Goal: Task Accomplishment & Management: Manage account settings

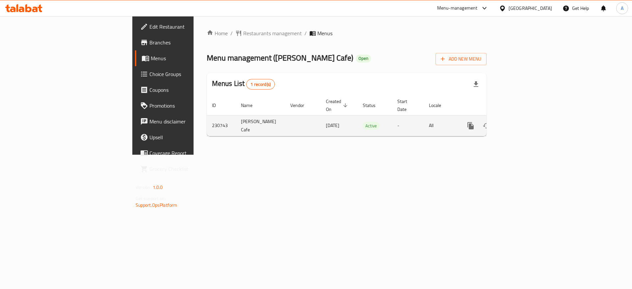
click at [522, 122] on icon "enhanced table" at bounding box center [519, 126] width 8 height 8
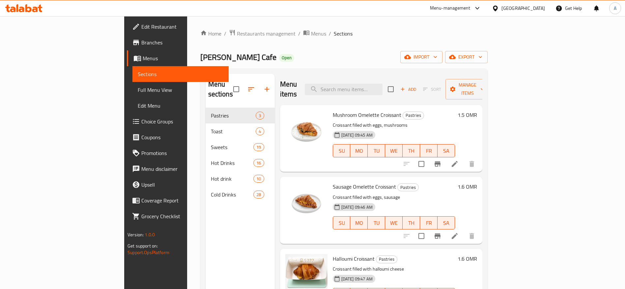
click at [127, 128] on link "Choice Groups" at bounding box center [178, 122] width 102 height 16
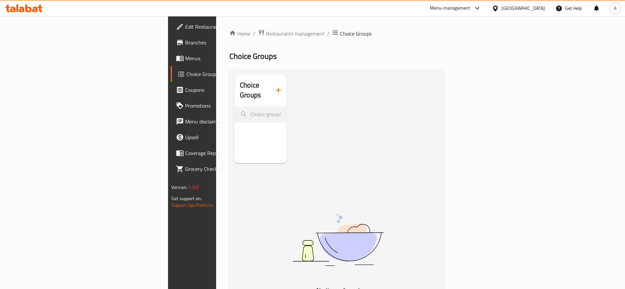
click at [235, 163] on div "Choice Groups" at bounding box center [261, 119] width 52 height 89
click at [266, 33] on span "Restaurants management" at bounding box center [295, 34] width 59 height 8
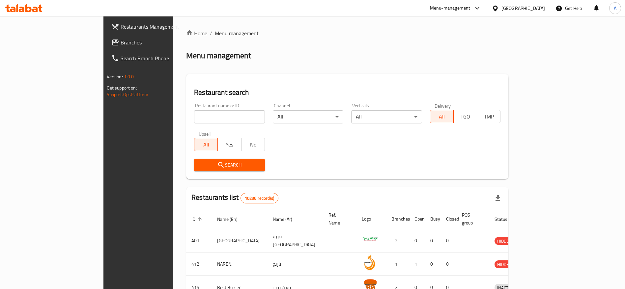
click at [121, 43] on span "Branches" at bounding box center [162, 43] width 82 height 8
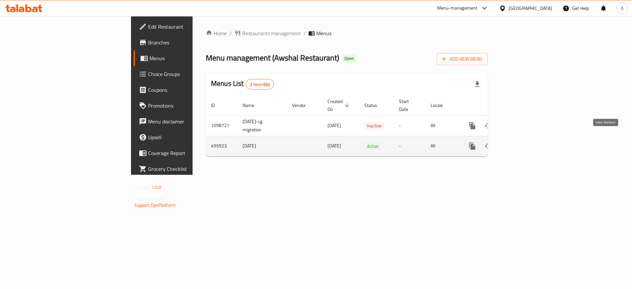
click at [528, 138] on link "enhanced table" at bounding box center [520, 146] width 16 height 16
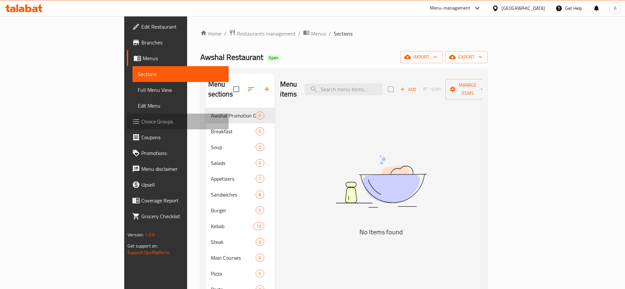
click at [141, 123] on span "Choice Groups" at bounding box center [182, 122] width 82 height 8
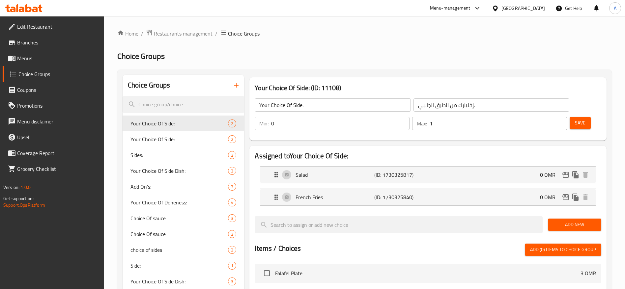
click at [237, 81] on icon "button" at bounding box center [236, 85] width 8 height 8
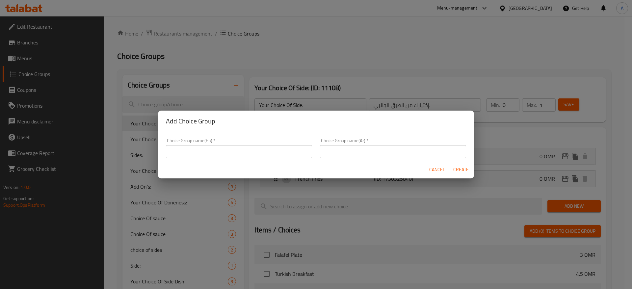
click at [235, 144] on div "Choice Group name(En)   * Choice Group name(En) *" at bounding box center [239, 148] width 146 height 20
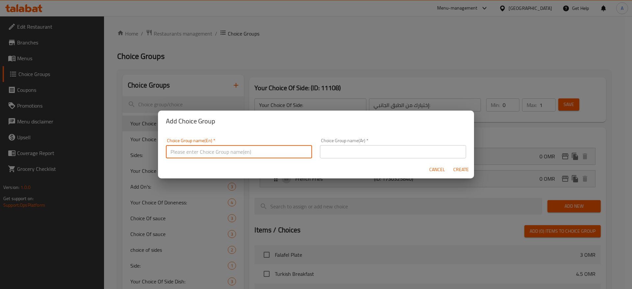
click at [236, 147] on input "text" at bounding box center [239, 151] width 146 height 13
type input "Burger"
click at [346, 150] on input "text" at bounding box center [393, 151] width 146 height 13
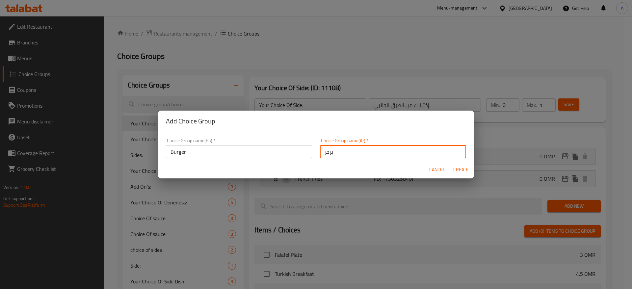
type input "برجر"
click at [458, 173] on span "Create" at bounding box center [461, 170] width 16 height 8
type input "Burger"
type input "برجر"
type input "0"
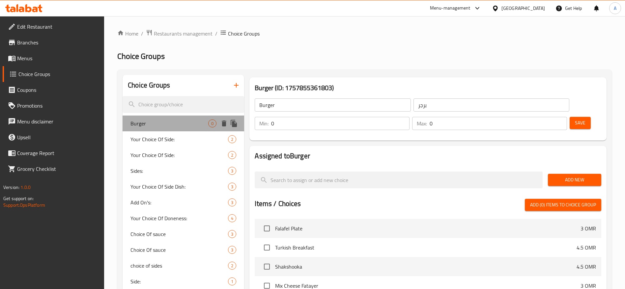
click at [172, 122] on span "Burger" at bounding box center [169, 124] width 78 height 8
click at [441, 96] on div "Burger ​ برجر ​" at bounding box center [412, 105] width 322 height 21
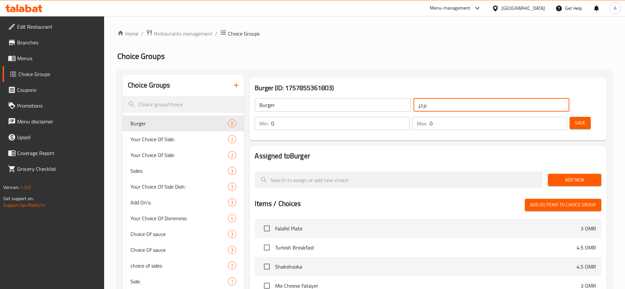
click at [443, 100] on input "برجر" at bounding box center [491, 104] width 156 height 13
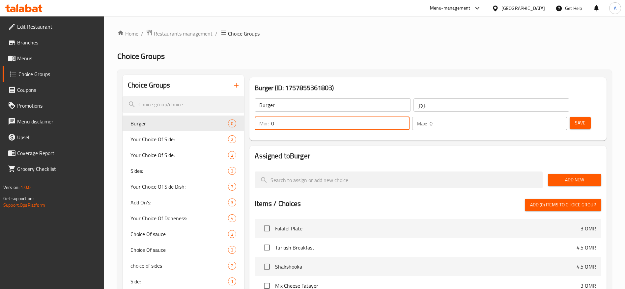
click at [409, 117] on input "0" at bounding box center [340, 123] width 138 height 13
drag, startPoint x: 507, startPoint y: 105, endPoint x: 493, endPoint y: 103, distance: 14.0
click at [409, 117] on div "Min: 0 ​" at bounding box center [332, 123] width 155 height 13
type input "2"
drag, startPoint x: 545, startPoint y: 103, endPoint x: 533, endPoint y: 104, distance: 11.9
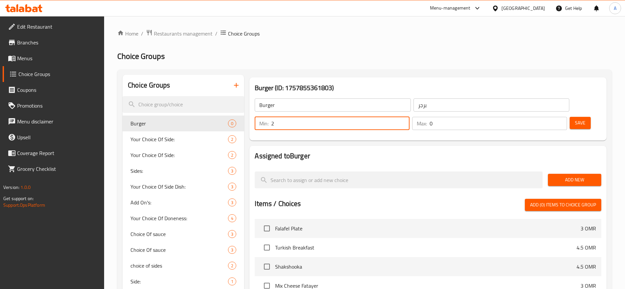
click at [533, 117] on div "Max: 0 ​" at bounding box center [489, 123] width 155 height 13
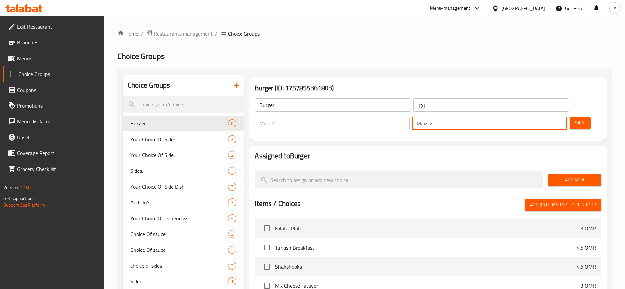
type input "2"
click at [575, 119] on span "Save" at bounding box center [580, 123] width 11 height 8
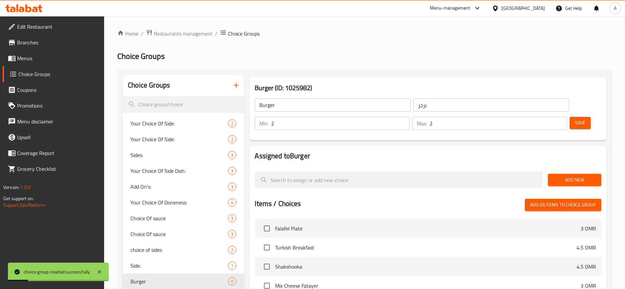
click at [445, 161] on nav at bounding box center [428, 163] width 347 height 5
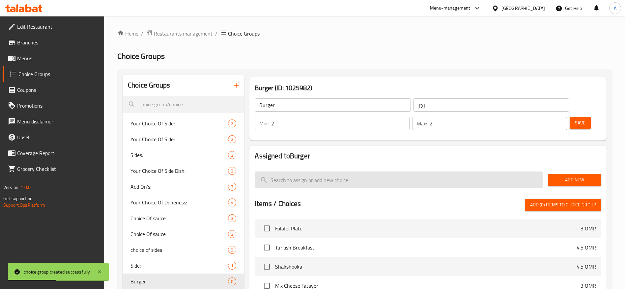
click at [397, 172] on input "search" at bounding box center [399, 180] width 288 height 17
click at [471, 172] on input "search" at bounding box center [399, 180] width 288 height 17
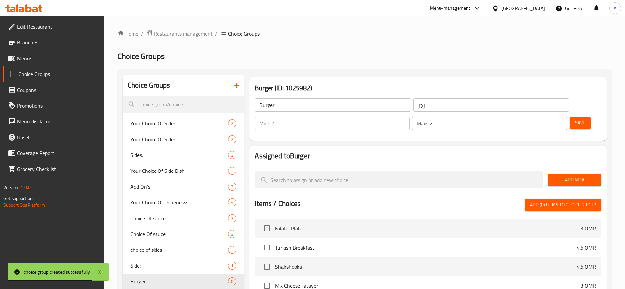
click at [559, 169] on div "Add New" at bounding box center [574, 180] width 59 height 22
click at [562, 174] on button "Add New" at bounding box center [574, 180] width 53 height 12
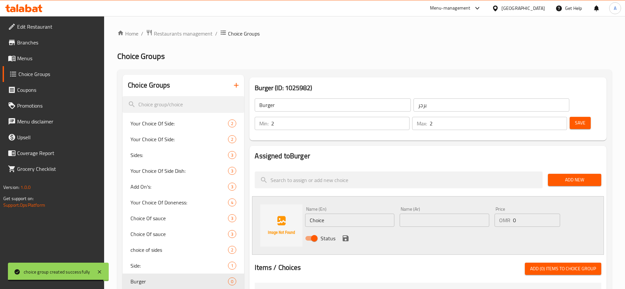
click at [341, 214] on input "Choice" at bounding box center [349, 220] width 89 height 13
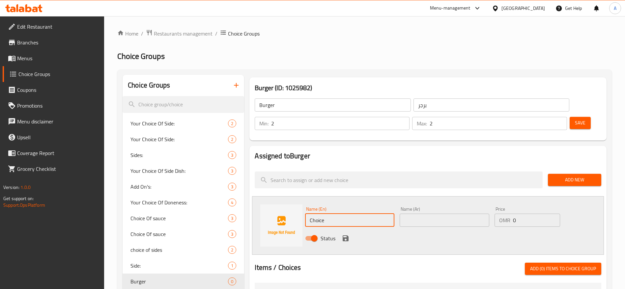
click at [288, 103] on input "Burger" at bounding box center [333, 104] width 156 height 13
drag, startPoint x: 349, startPoint y: 201, endPoint x: 247, endPoint y: 194, distance: 102.4
paste input "eese Beef Burger"
type input "Cheese Beef Burger"
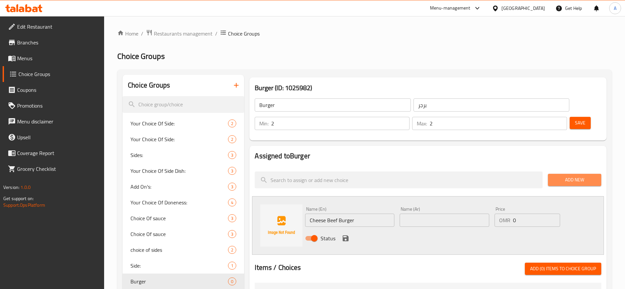
click at [577, 176] on span "Add New" at bounding box center [574, 180] width 43 height 8
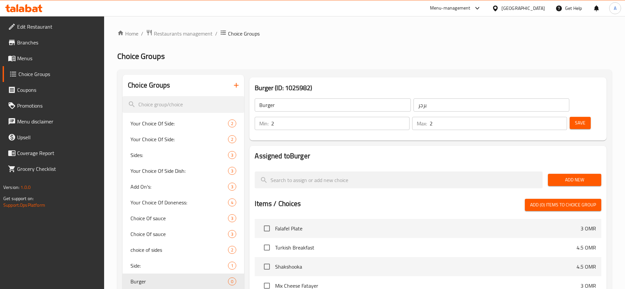
click at [572, 176] on span "Add New" at bounding box center [574, 180] width 43 height 8
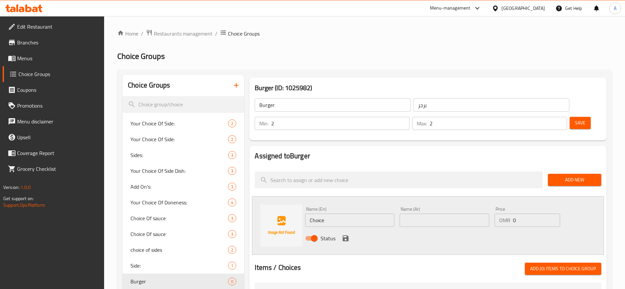
click at [575, 230] on div "Status" at bounding box center [444, 239] width 284 height 18
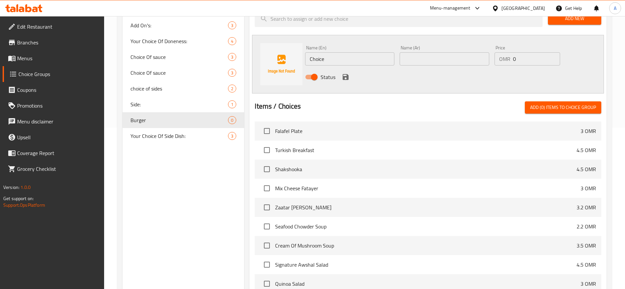
scroll to position [148, 0]
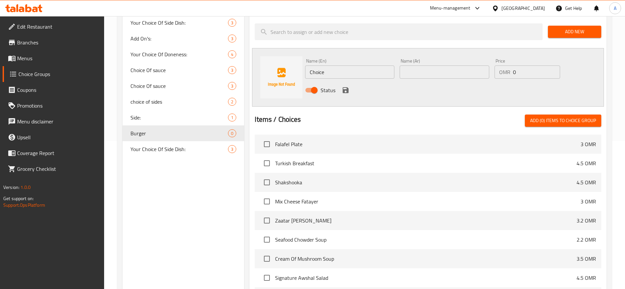
click at [393, 81] on div "Status" at bounding box center [444, 90] width 284 height 18
drag, startPoint x: 582, startPoint y: 78, endPoint x: 593, endPoint y: 96, distance: 20.8
click at [582, 81] on div "Status" at bounding box center [444, 90] width 284 height 18
click at [596, 115] on button "Add (0) items to choice group" at bounding box center [563, 121] width 76 height 12
click at [434, 66] on input "text" at bounding box center [444, 72] width 89 height 13
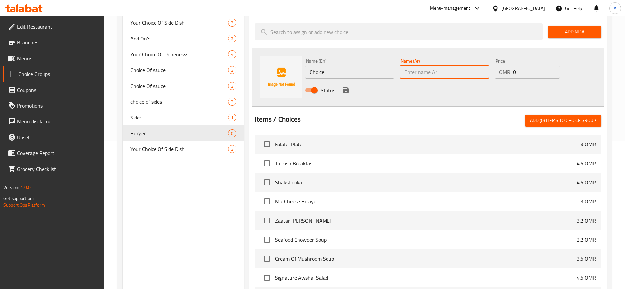
click at [392, 82] on div "Name (En) Choice Name (En) Name (Ar) Name (Ar) Price OMR 0 Price Status" at bounding box center [428, 77] width 352 height 59
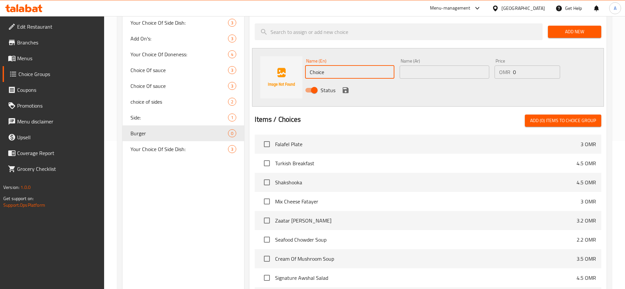
click at [352, 66] on input "Choice" at bounding box center [349, 72] width 89 height 13
drag, startPoint x: 352, startPoint y: 53, endPoint x: 259, endPoint y: 45, distance: 93.9
click at [259, 48] on div "Name (En) Choice Name (En) Name (Ar) Name (Ar) Price OMR 0 Price Status" at bounding box center [428, 77] width 352 height 59
paste input "eese Beef Burger"
type input "Cheese Beef Burger"
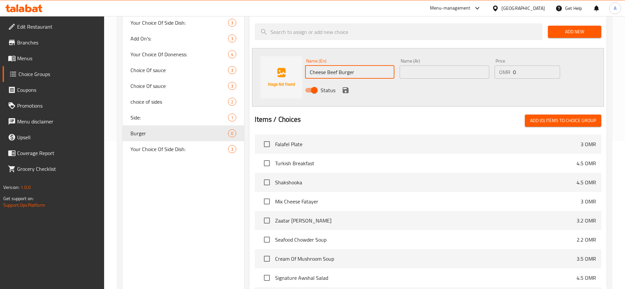
click at [434, 66] on input "text" at bounding box center [444, 72] width 89 height 13
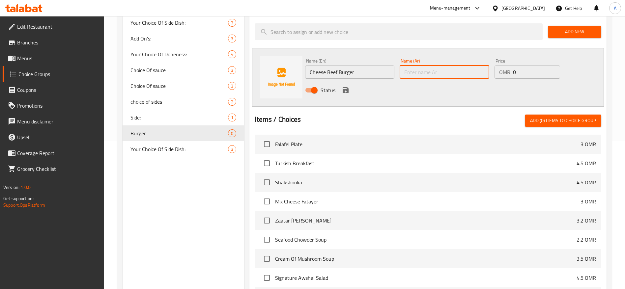
paste input "برجر لحم بالجبنة"
type input "برجر لحم بالجبنة"
drag, startPoint x: 523, startPoint y: 72, endPoint x: 519, endPoint y: 72, distance: 4.0
click at [522, 81] on div "Status" at bounding box center [444, 90] width 284 height 18
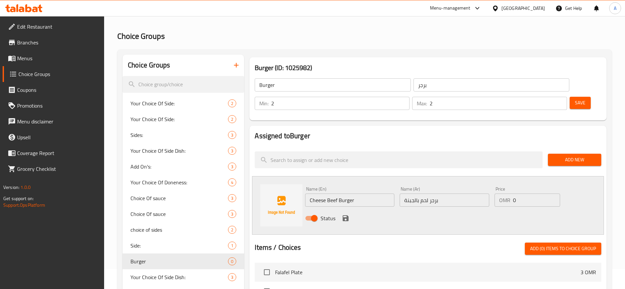
scroll to position [0, 0]
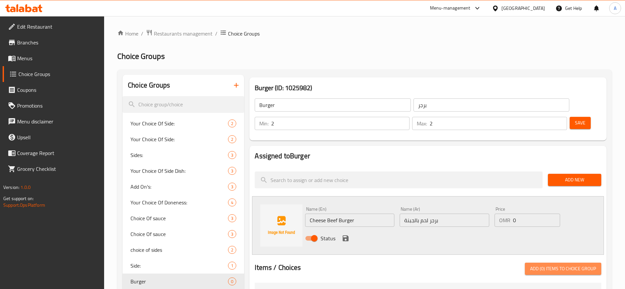
click at [574, 265] on span "Add (0) items to choice group" at bounding box center [563, 269] width 66 height 8
click at [582, 230] on div "Status" at bounding box center [444, 239] width 284 height 18
click at [367, 229] on div "Name (En) Cheese Beef Burger Name (En) Name (Ar) برجر لحم بالجبنة Name (Ar) Pri…" at bounding box center [428, 225] width 352 height 59
click at [343, 236] on icon "save" at bounding box center [346, 239] width 6 height 6
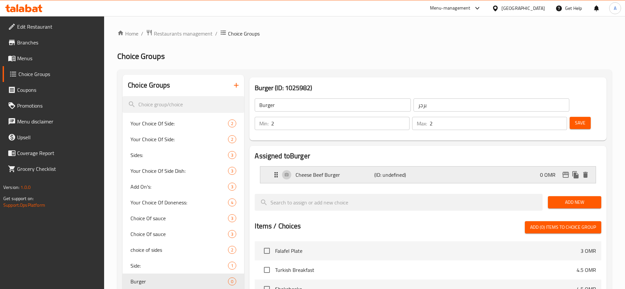
click at [480, 167] on div "Cheese Beef Burger (ID: undefined) 0 OMR" at bounding box center [430, 175] width 316 height 16
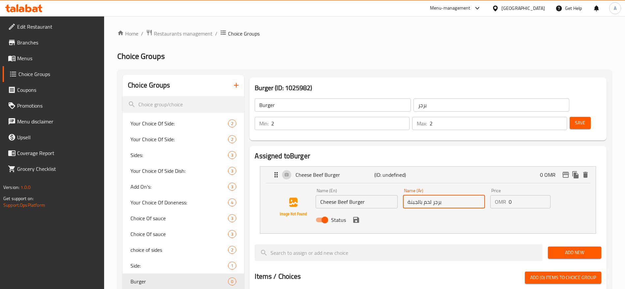
click at [460, 195] on input "برجر لحم بالجبنة" at bounding box center [444, 201] width 82 height 13
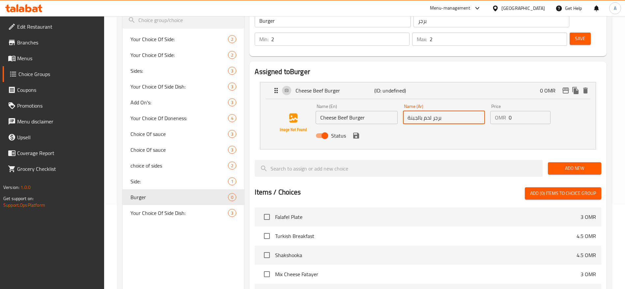
scroll to position [99, 0]
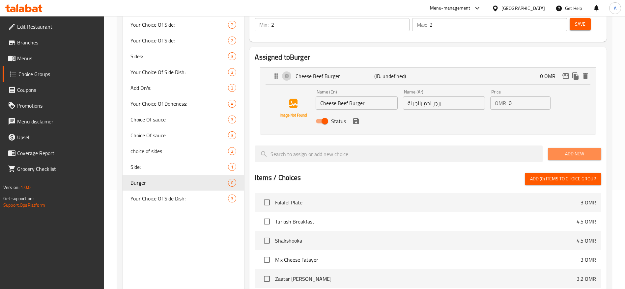
click at [591, 150] on span "Add New" at bounding box center [574, 154] width 43 height 8
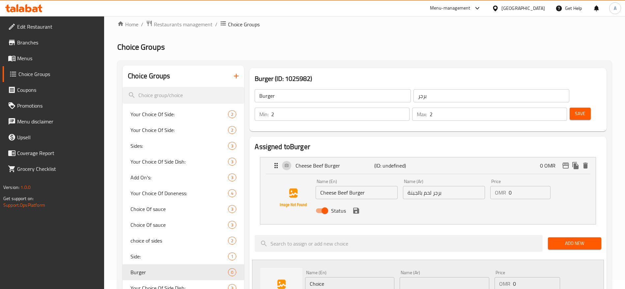
scroll to position [0, 0]
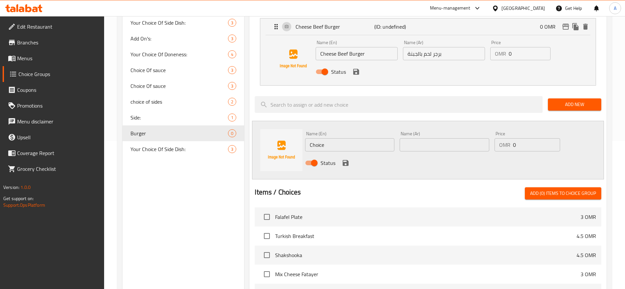
drag, startPoint x: 625, startPoint y: 126, endPoint x: 630, endPoint y: 118, distance: 9.6
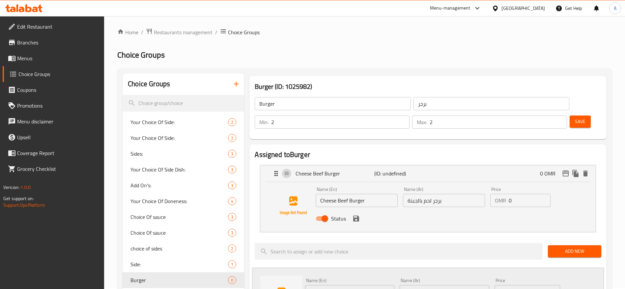
scroll to position [8, 0]
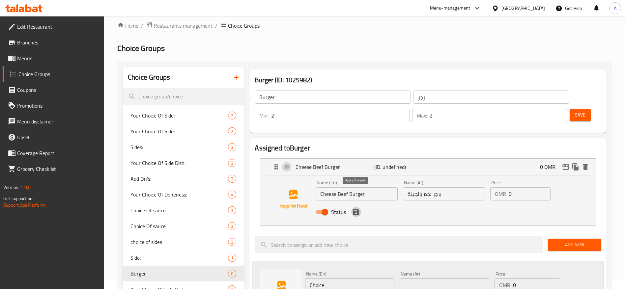
click at [356, 208] on icon "save" at bounding box center [356, 212] width 8 height 8
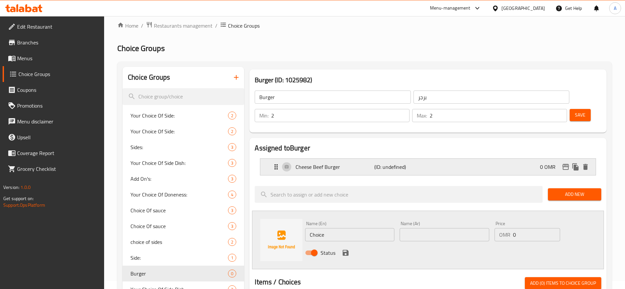
click at [367, 159] on div "Cheese Beef Burger (ID: undefined) 0 OMR" at bounding box center [430, 167] width 316 height 16
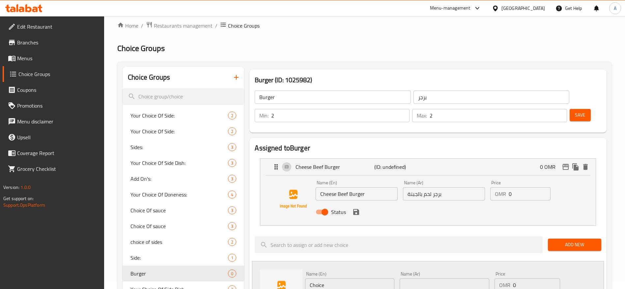
click at [334, 208] on span "Status" at bounding box center [338, 212] width 15 height 8
click at [334, 206] on input "Status" at bounding box center [325, 212] width 38 height 13
click at [334, 208] on span "Status" at bounding box center [338, 212] width 15 height 8
click at [334, 206] on input "Status" at bounding box center [318, 212] width 38 height 13
checkbox input "true"
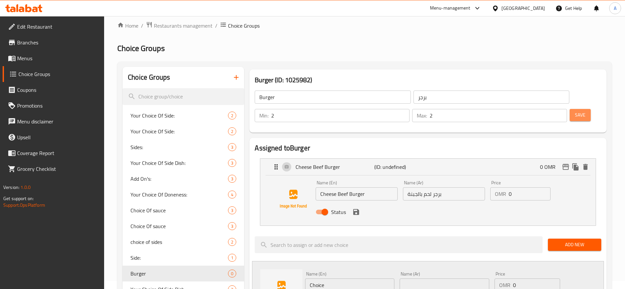
click at [575, 111] on span "Save" at bounding box center [580, 115] width 11 height 8
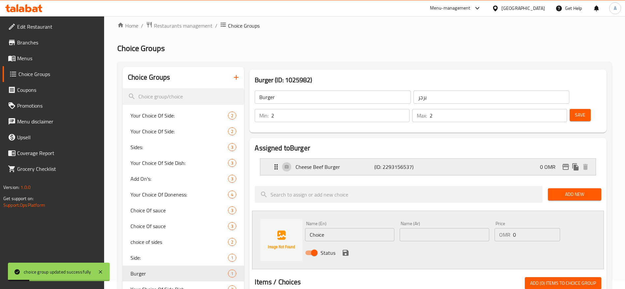
click at [438, 159] on div "Cheese Beef Burger (ID: 2293156537) 0 OMR" at bounding box center [430, 167] width 316 height 16
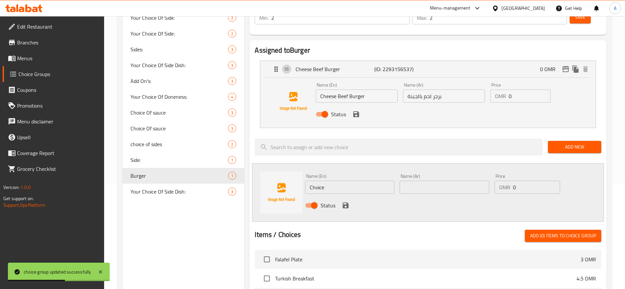
scroll to position [85, 0]
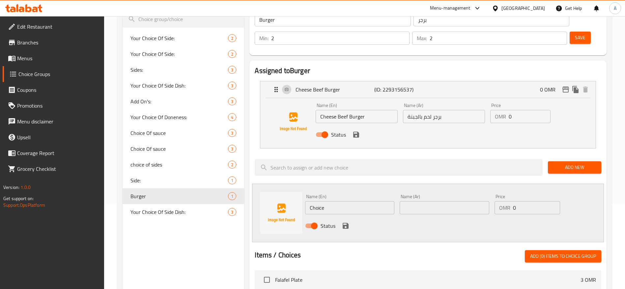
click at [360, 201] on input "Choice" at bounding box center [349, 207] width 89 height 13
click at [359, 201] on input "Choice" at bounding box center [349, 207] width 89 height 13
paste input "Mushroom Beef Burger"
type input "Mushroom Beef Burger"
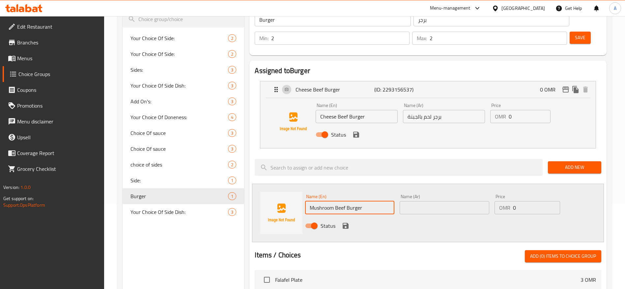
click at [441, 201] on input "text" at bounding box center [444, 207] width 89 height 13
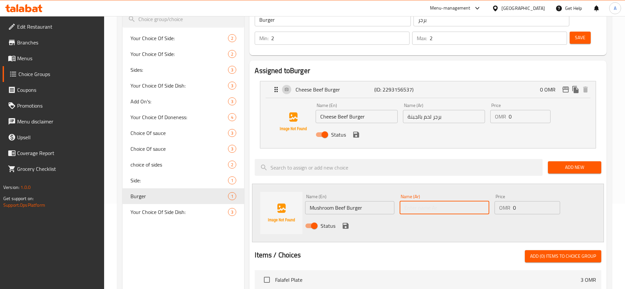
paste input "برجر لحم مشروم"
type input "برجر لحم مشروم"
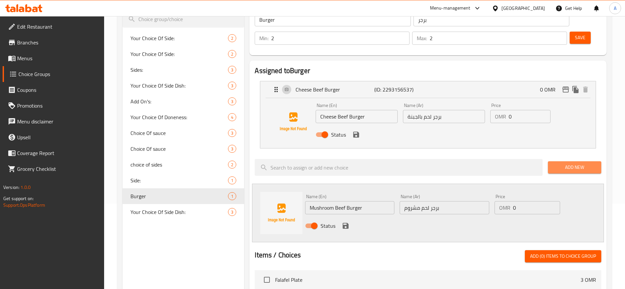
click at [589, 163] on span "Add New" at bounding box center [574, 167] width 43 height 8
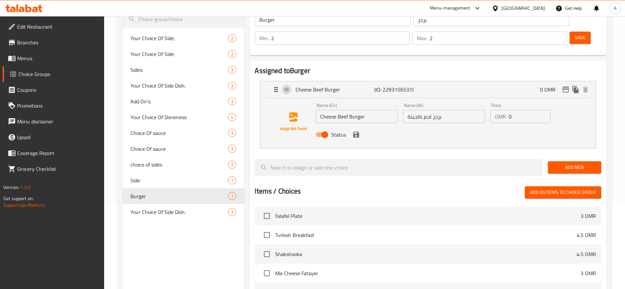
click at [577, 163] on span "Add New" at bounding box center [574, 167] width 43 height 8
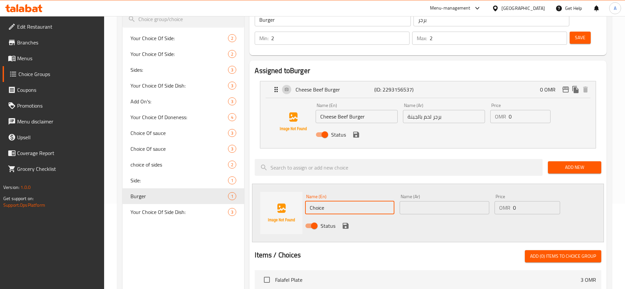
click at [372, 201] on input "Choice" at bounding box center [349, 207] width 89 height 13
click at [371, 201] on input "Choice" at bounding box center [349, 207] width 89 height 13
paste input "برجر لحم مشروم"
type input "برجر لحم مشروم"
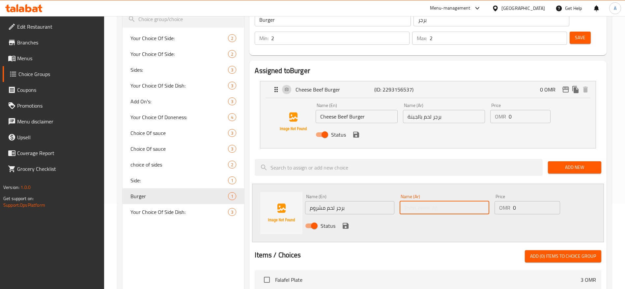
click at [435, 201] on input "text" at bounding box center [444, 207] width 89 height 13
paste input "برجر لحم مشروم"
type input "برجر لحم مشروم"
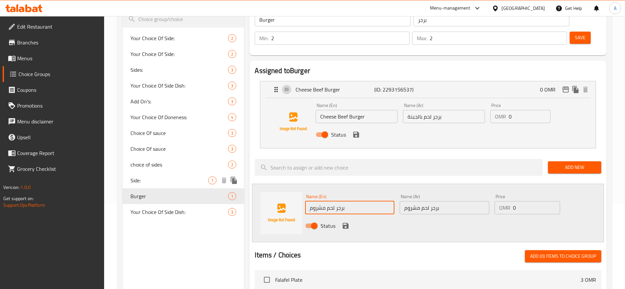
drag, startPoint x: 367, startPoint y: 189, endPoint x: 211, endPoint y: 181, distance: 155.7
click at [214, 182] on div "Choice Groups Your Choice Of Side: 2 Your Choice Of Side: 2 Sides: 3 Your Choic…" at bounding box center [366, 242] width 487 height 506
paste input "Mushroom Beef Burger"
type input "Mushroom Beef Burger"
click at [575, 34] on span "Save" at bounding box center [580, 38] width 11 height 8
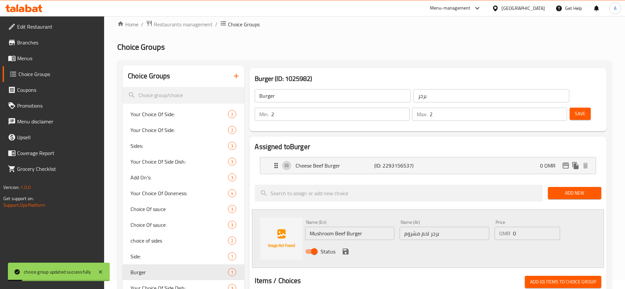
scroll to position [0, 0]
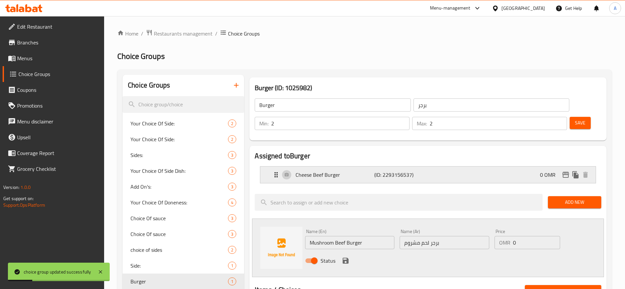
click at [435, 167] on div "Cheese Beef Burger (ID: 2293156537) 0 OMR" at bounding box center [430, 175] width 316 height 16
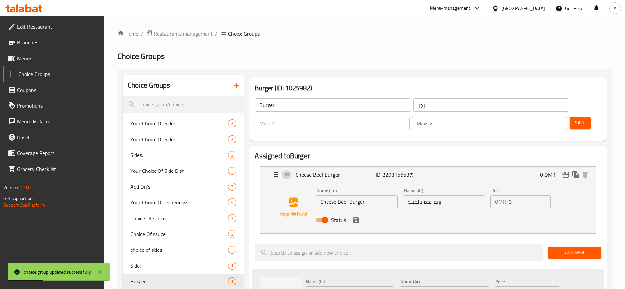
scroll to position [148, 0]
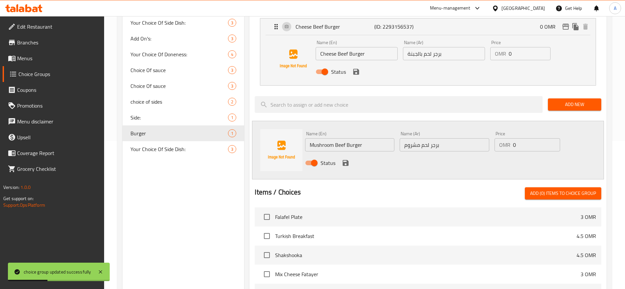
click at [465, 154] on div "Status" at bounding box center [444, 163] width 284 height 18
click at [575, 100] on span "Add New" at bounding box center [574, 104] width 43 height 8
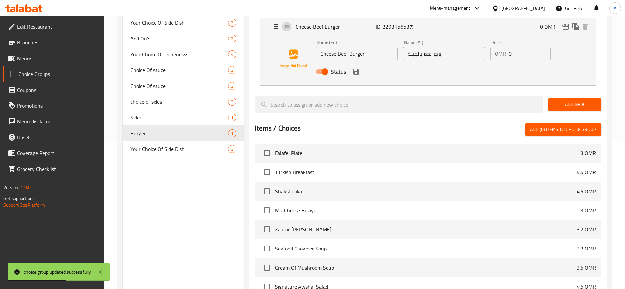
click at [573, 100] on span "Add New" at bounding box center [574, 104] width 43 height 8
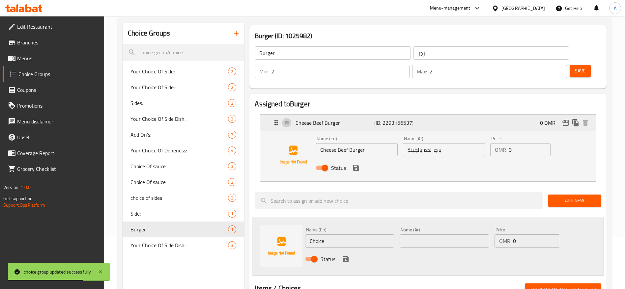
scroll to position [51, 0]
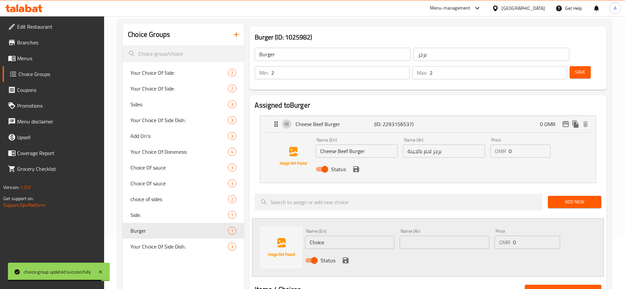
click at [569, 287] on span "Add (0) items to choice group" at bounding box center [563, 291] width 66 height 8
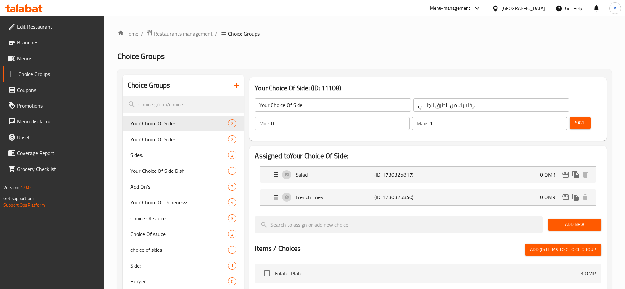
click at [32, 57] on span "Menus" at bounding box center [58, 58] width 82 height 8
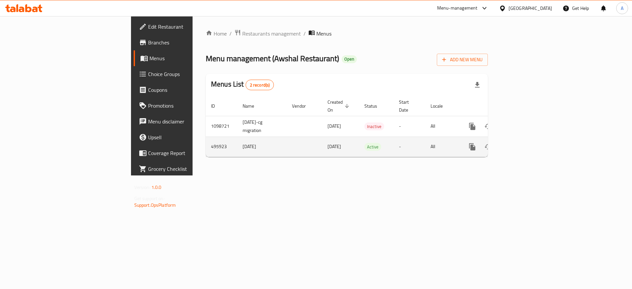
click at [528, 144] on link "enhanced table" at bounding box center [520, 147] width 16 height 16
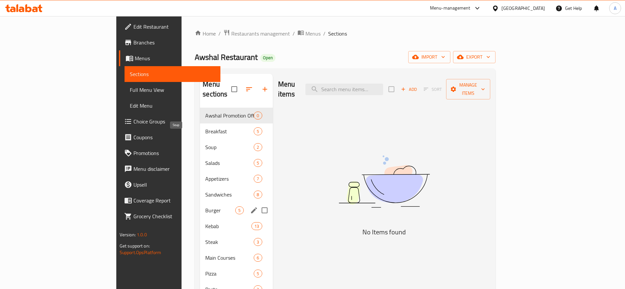
scroll to position [148, 0]
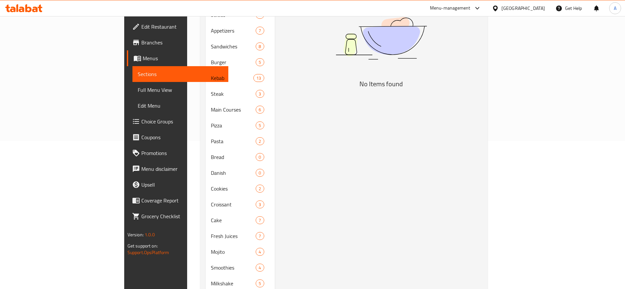
click at [310, 228] on div "Menu items Add Sort Manage items No Items found" at bounding box center [379, 181] width 208 height 511
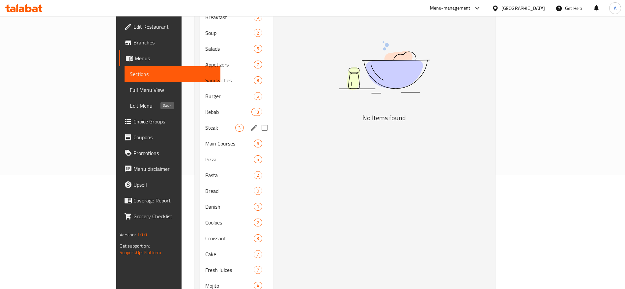
scroll to position [99, 0]
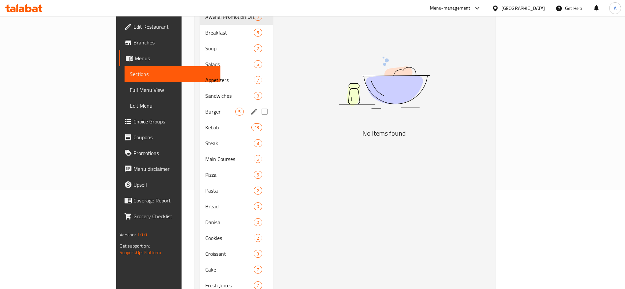
click at [200, 108] on div "Burger 5" at bounding box center [236, 112] width 72 height 16
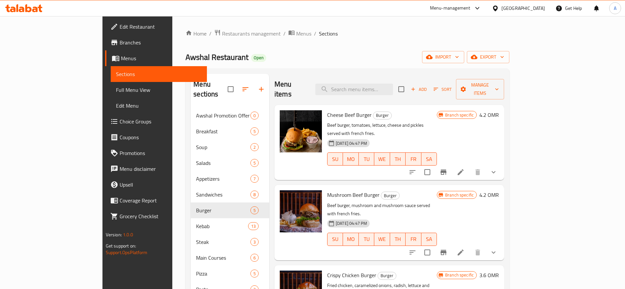
click at [327, 110] on span "Cheese Beef Burger" at bounding box center [349, 115] width 44 height 10
copy h6 "Cheese Beef Burger"
click at [331, 190] on span "Mushroom Beef Burger" at bounding box center [353, 195] width 52 height 10
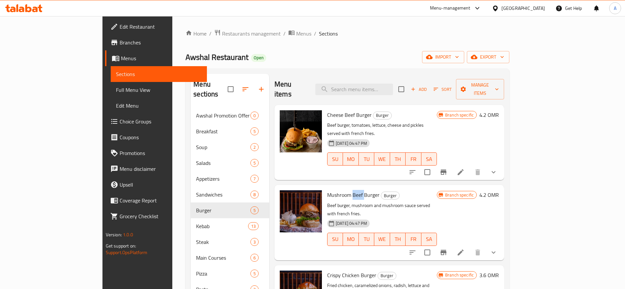
click at [331, 190] on span "Mushroom Beef Burger" at bounding box center [353, 195] width 52 height 10
copy h6 "Mushroom Beef Burger"
click at [329, 270] on span "Crispy Chicken Burger" at bounding box center [351, 275] width 49 height 10
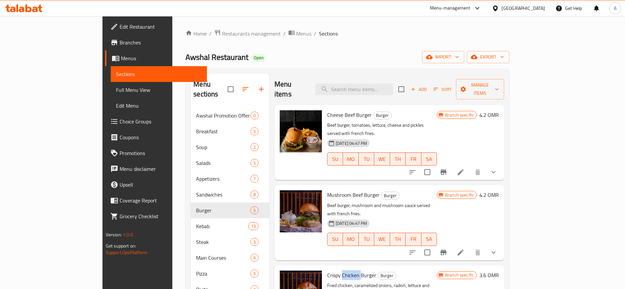
click at [329, 270] on span "Crispy Chicken Burger" at bounding box center [351, 275] width 49 height 10
click at [328, 270] on span "Crispy Chicken Burger" at bounding box center [351, 275] width 49 height 10
copy h6 "Crispy Chicken Burger"
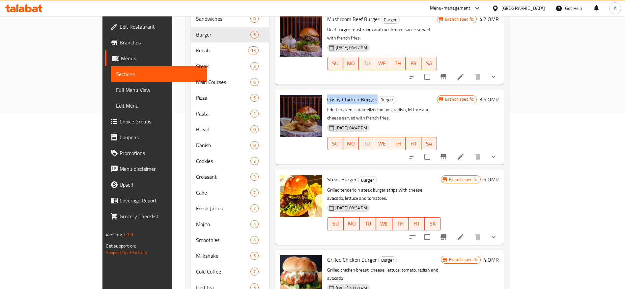
scroll to position [198, 0]
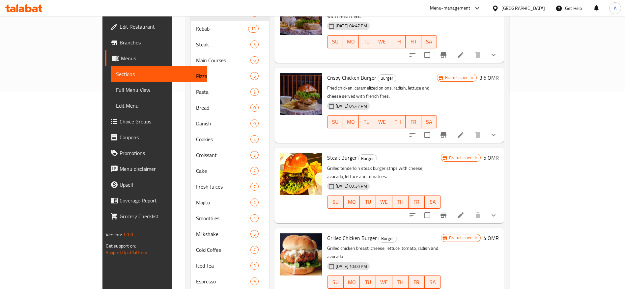
click at [324, 180] on div "24-05-2022 09:34 PM SU MO TU WE TH FR SA" at bounding box center [383, 198] width 119 height 36
click at [327, 153] on span "Steak Burger" at bounding box center [342, 158] width 30 height 10
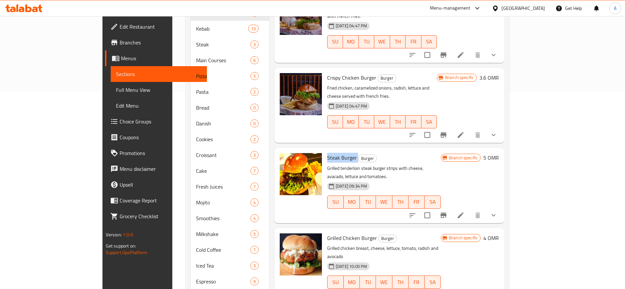
copy h6 "Steak Burger"
click at [328, 233] on span "Grilled Chicken Burger" at bounding box center [352, 238] width 50 height 10
copy h6 "Grilled Chicken Burger"
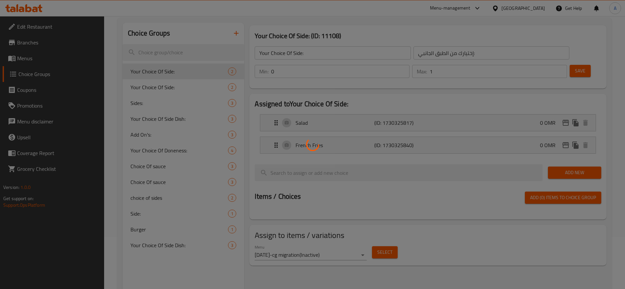
scroll to position [93, 0]
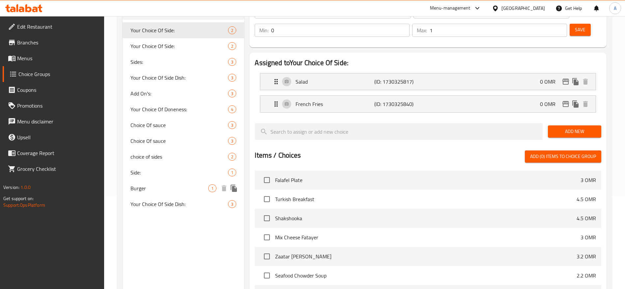
click at [169, 191] on span "Burger" at bounding box center [169, 188] width 78 height 8
type input "Burger"
type input "برجر"
type input "2"
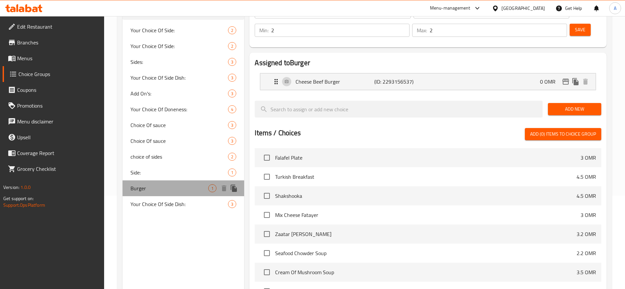
click at [169, 191] on span "Burger" at bounding box center [169, 188] width 78 height 8
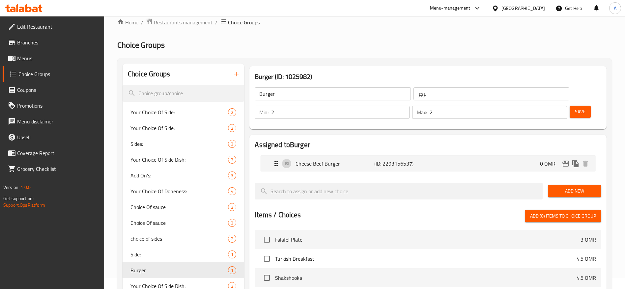
scroll to position [0, 0]
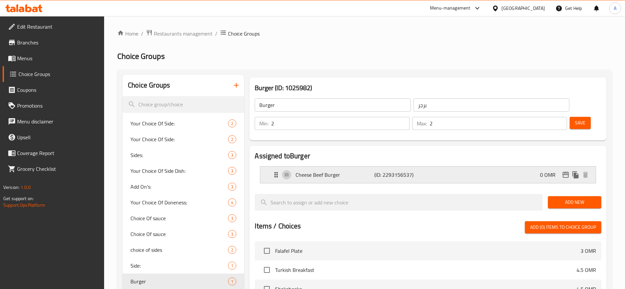
click at [336, 171] on p "Cheese Beef Burger" at bounding box center [334, 175] width 78 height 8
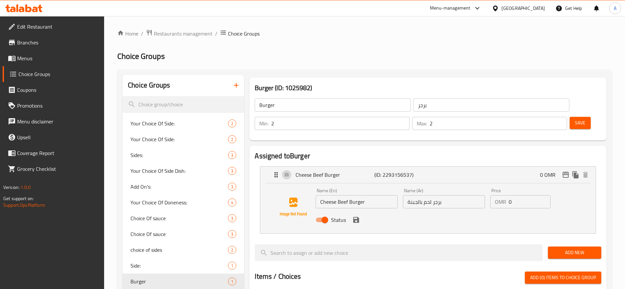
click at [581, 249] on span "Add New" at bounding box center [574, 253] width 43 height 8
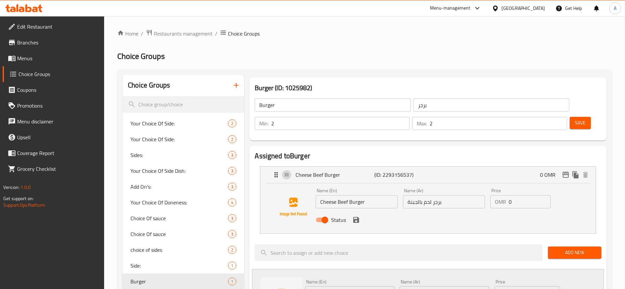
scroll to position [148, 0]
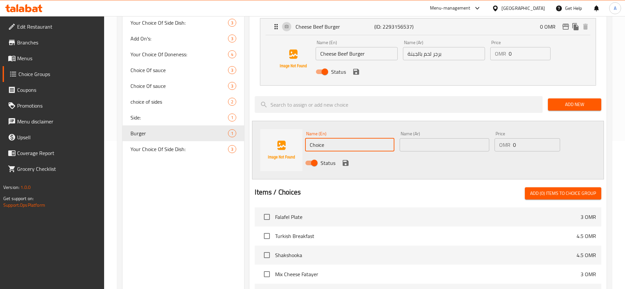
click at [368, 138] on input "Choice" at bounding box center [349, 144] width 89 height 13
paste input "Mushroom Beef Burger"
type input "Mushroom Beef Burger"
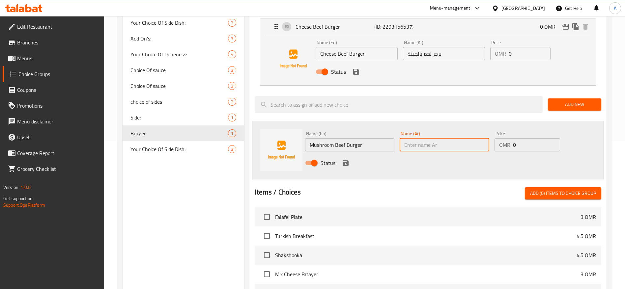
click at [464, 138] on input "text" at bounding box center [444, 144] width 89 height 13
paste input "برجر لحم مشروم"
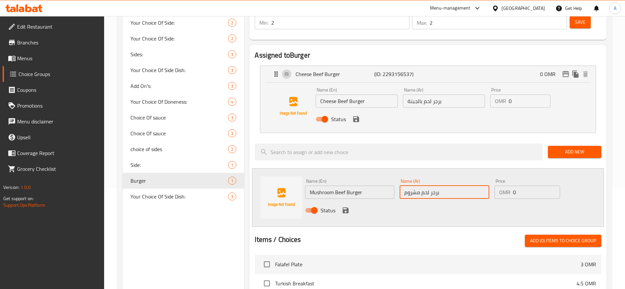
scroll to position [64, 0]
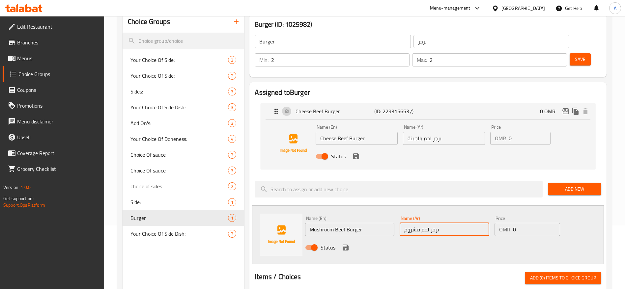
type input "برجر لحم مشروم"
click at [575, 55] on span "Save" at bounding box center [580, 59] width 11 height 8
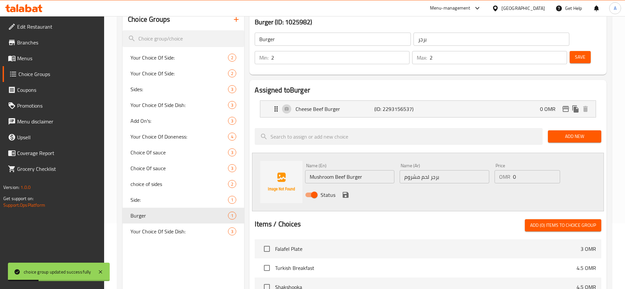
scroll to position [67, 0]
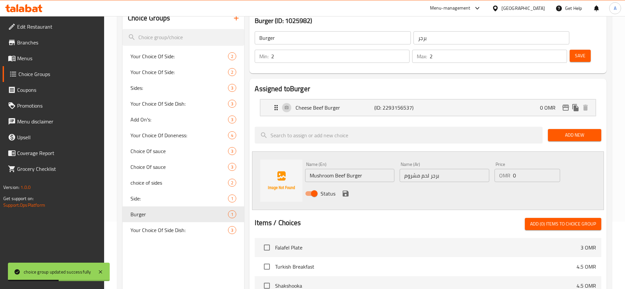
click at [590, 131] on span "Add New" at bounding box center [574, 135] width 43 height 8
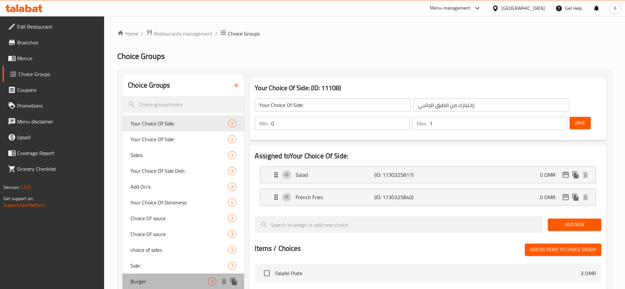
click at [174, 284] on span "Burger" at bounding box center [169, 282] width 78 height 8
type input "Burger"
type input "برجر"
type input "2"
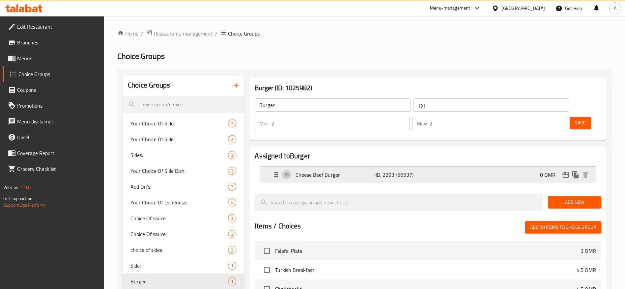
click at [360, 171] on p "Cheese Beef Burger" at bounding box center [334, 175] width 78 height 8
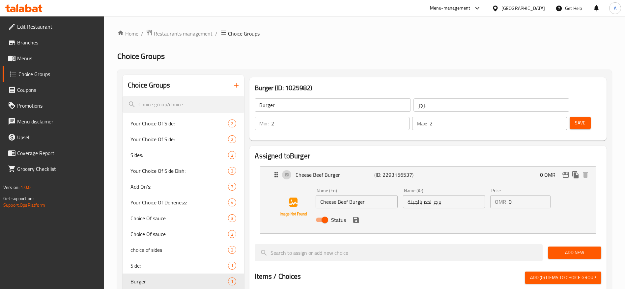
click at [451, 211] on div "Name (En) Cheese Beef Burger Name (En) Name (Ar) برجر لحم بالجبنة Name (Ar) Pri…" at bounding box center [427, 208] width 335 height 50
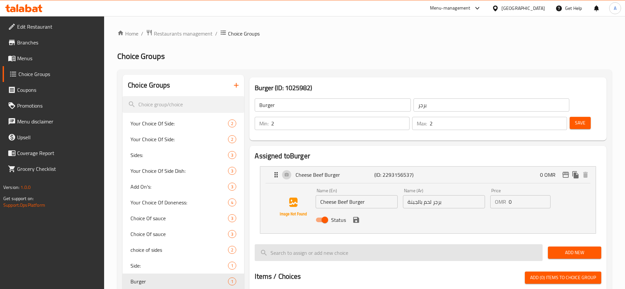
click at [522, 244] on input "search" at bounding box center [399, 252] width 288 height 17
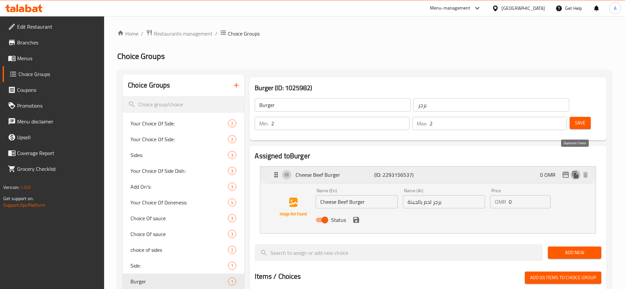
click at [578, 171] on icon "duplicate" at bounding box center [576, 175] width 8 height 8
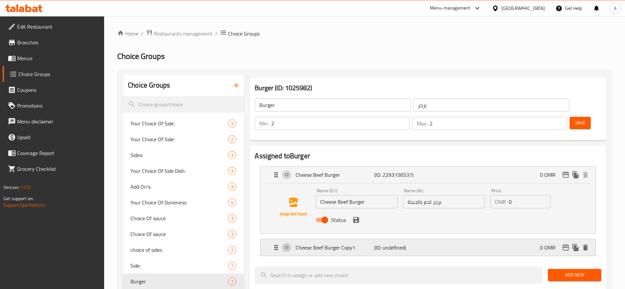
click at [525, 239] on div "Cheese Beef Burger Copy1 (ID: undefined) 0 OMR" at bounding box center [430, 247] width 316 height 16
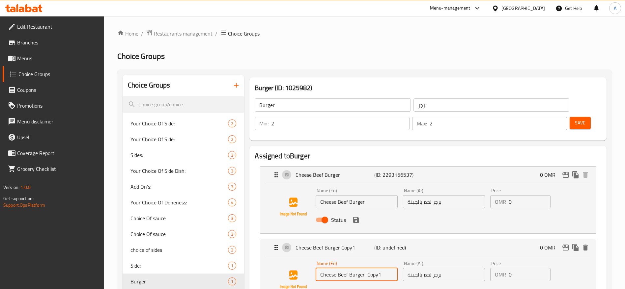
click at [390, 268] on input "Cheese Beef Burger Copy1" at bounding box center [357, 274] width 82 height 13
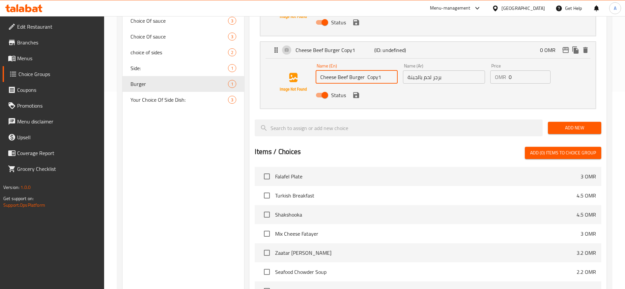
scroll to position [49, 0]
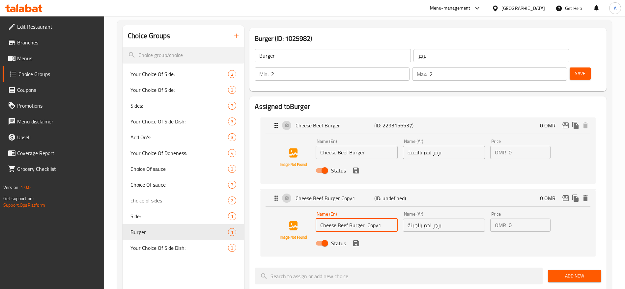
paste input "برجر لحم مشروم"
type input "برجر لحم مشروم"
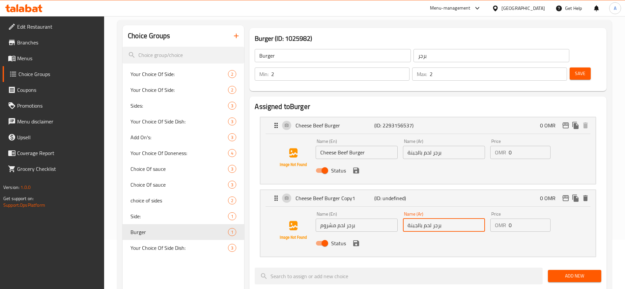
click at [443, 219] on input "برجر لحم بالجبنة" at bounding box center [444, 225] width 82 height 13
paste input "مشروم"
type input "برجر لحم مشروم"
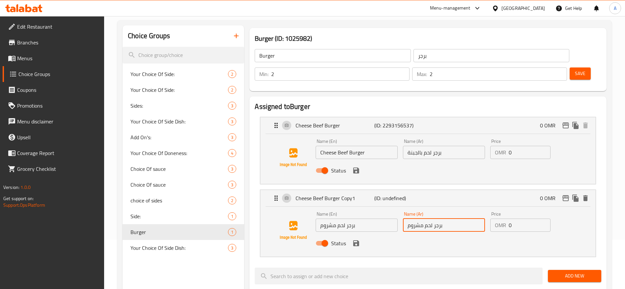
click at [234, 203] on div "Choice Groups Your Choice Of Side: 2 Your Choice Of Side: 2 Sides: 3 Your Choic…" at bounding box center [366, 282] width 487 height 515
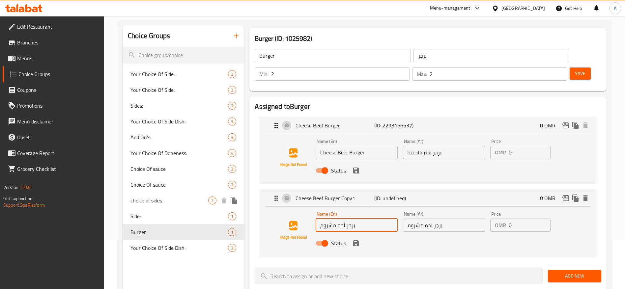
paste input "Mushroom Beef Burger"
type input "Mushroom Beef Burger"
click at [575, 70] on span "Save" at bounding box center [580, 74] width 11 height 8
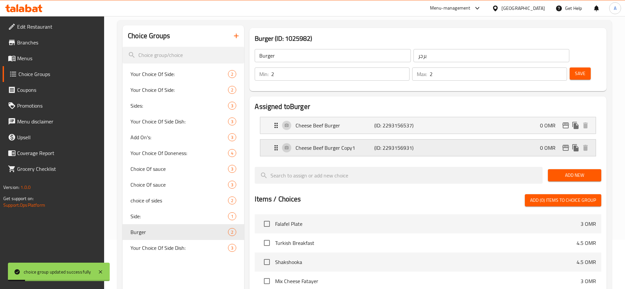
click at [390, 144] on p "(ID: 2293156931)" at bounding box center [400, 148] width 52 height 8
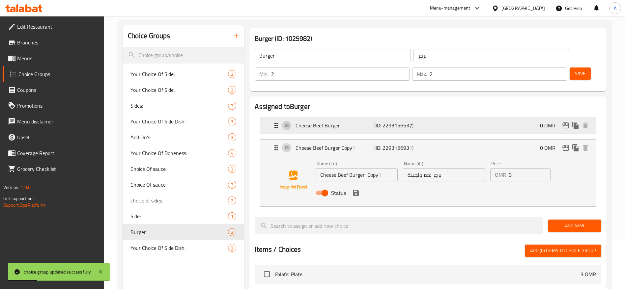
click at [394, 122] on p "(ID: 2293156537)" at bounding box center [400, 126] width 52 height 8
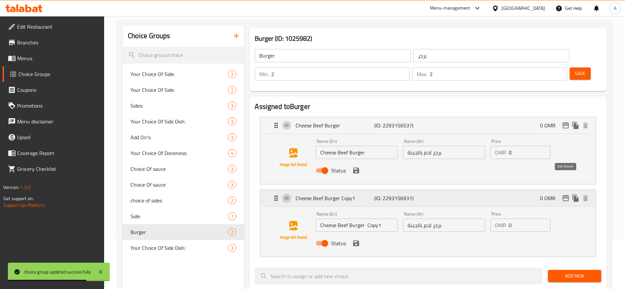
click at [568, 195] on icon "edit" at bounding box center [565, 198] width 7 height 6
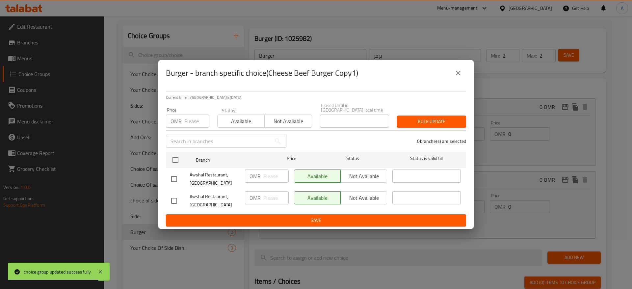
click at [461, 69] on div "Burger - branch specific choice(Cheese Beef Burger Copy1)" at bounding box center [316, 73] width 316 height 26
click at [459, 77] on icon "close" at bounding box center [459, 73] width 8 height 8
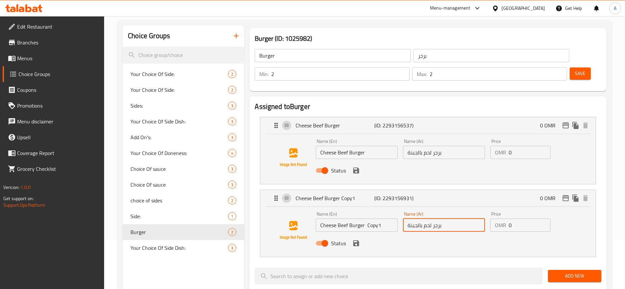
click at [423, 219] on input "برجر لحم بالجبنة" at bounding box center [444, 225] width 82 height 13
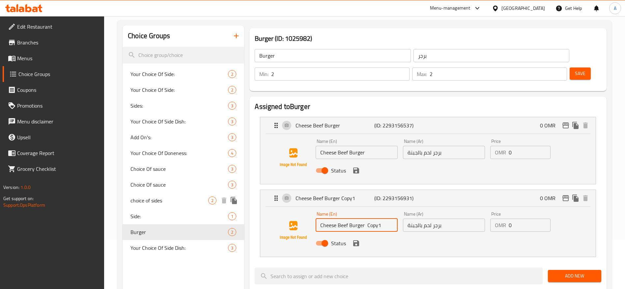
drag, startPoint x: 386, startPoint y: 208, endPoint x: 214, endPoint y: 202, distance: 172.0
click at [214, 202] on div "Choice Groups Your Choice Of Side: 2 Your Choice Of Side: 2 Sides: 3 Your Choic…" at bounding box center [366, 282] width 487 height 515
paste input "Mushroom Beef Burger"
type input "Mushroom Beef Burger"
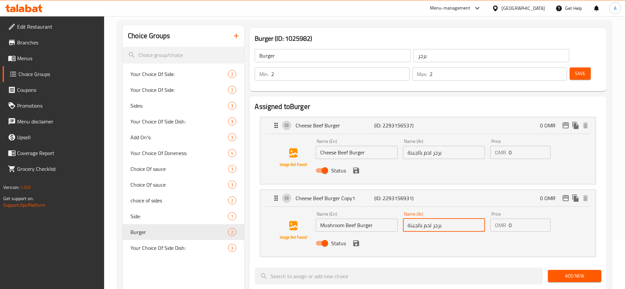
drag, startPoint x: 446, startPoint y: 206, endPoint x: 378, endPoint y: 208, distance: 67.2
click at [378, 209] on div "Name (En) Mushroom Beef Burger Name (En) Name (Ar) برجر لحم بالجبنة Name (Ar) P…" at bounding box center [444, 230] width 262 height 43
paste input "مشروم"
type input "برجر لحم مشروم"
click at [575, 70] on span "Save" at bounding box center [580, 74] width 11 height 8
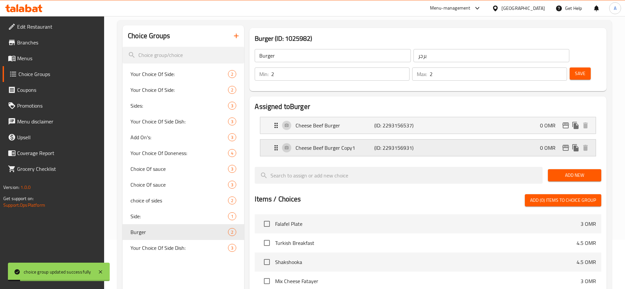
click at [373, 140] on div "Cheese Beef Burger Copy1 (ID: 2293156931) 0 OMR" at bounding box center [430, 148] width 316 height 16
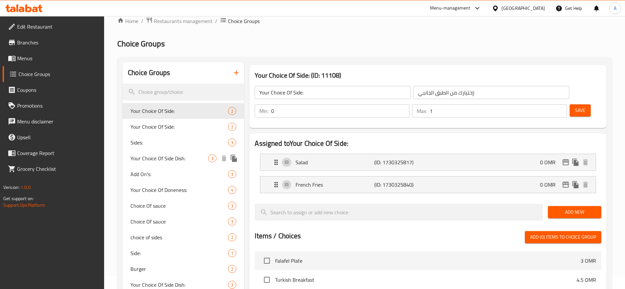
scroll to position [200, 0]
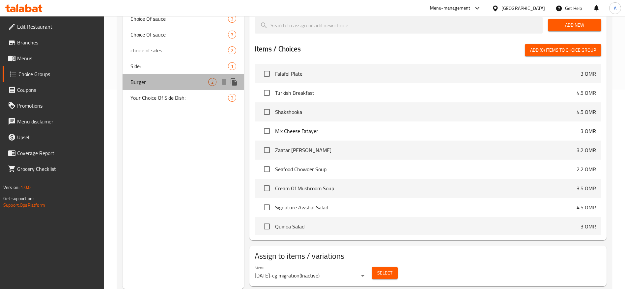
click at [155, 78] on span "Burger" at bounding box center [169, 82] width 78 height 8
type input "Burger"
type input "برجر"
type input "2"
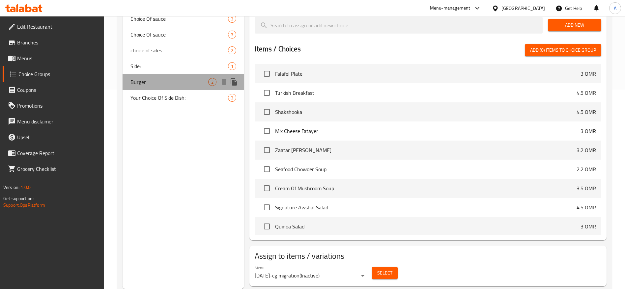
click at [185, 81] on span "Burger" at bounding box center [169, 82] width 78 height 8
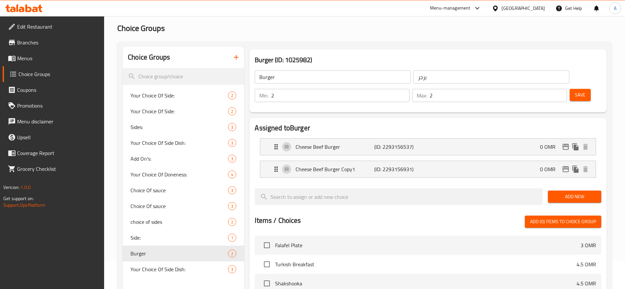
scroll to position [2, 0]
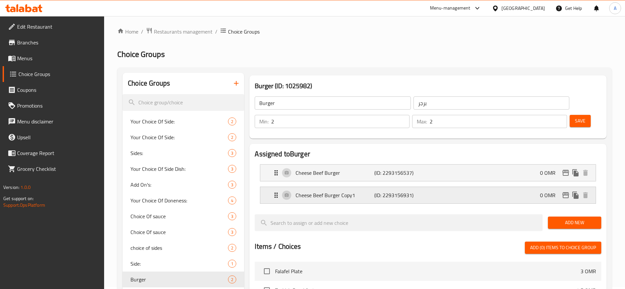
click at [398, 191] on p "(ID: 2293156931)" at bounding box center [400, 195] width 52 height 8
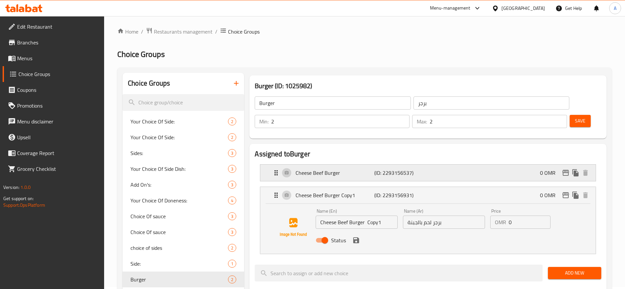
click at [425, 169] on p "(ID: 2293156537)" at bounding box center [400, 173] width 52 height 8
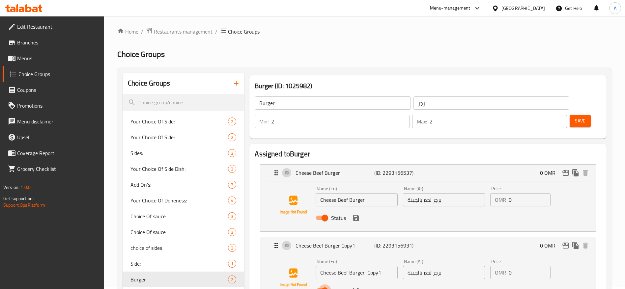
click at [323, 285] on input "Status" at bounding box center [325, 291] width 38 height 13
checkbox input "false"
click at [575, 117] on span "Save" at bounding box center [580, 121] width 11 height 8
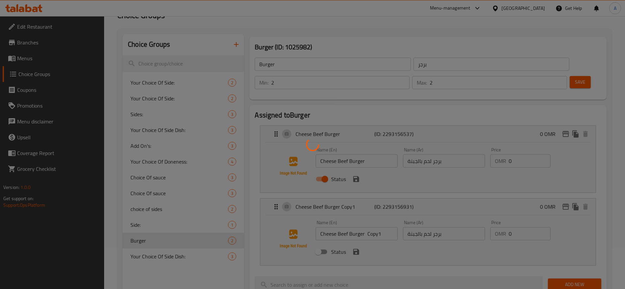
scroll to position [47, 0]
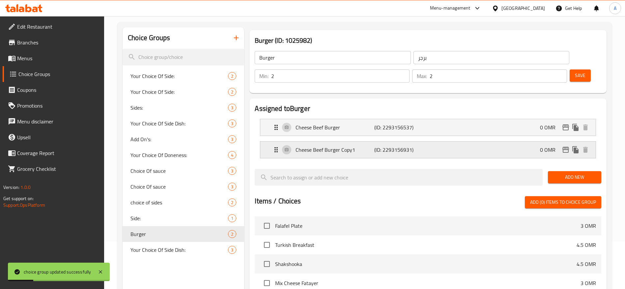
click at [401, 146] on p "(ID: 2293156931)" at bounding box center [400, 150] width 52 height 8
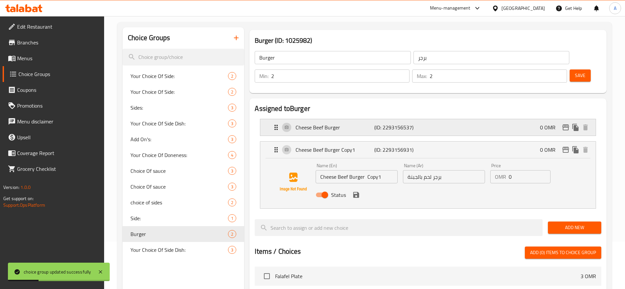
click at [411, 124] on p "(ID: 2293156537)" at bounding box center [400, 128] width 52 height 8
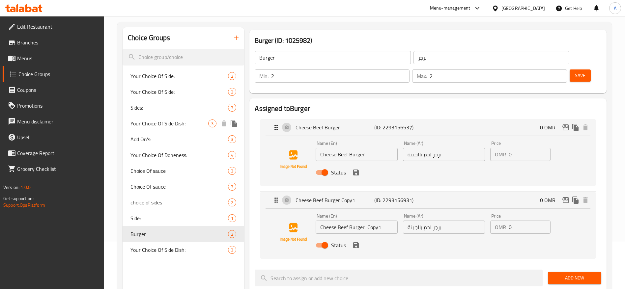
scroll to position [0, 0]
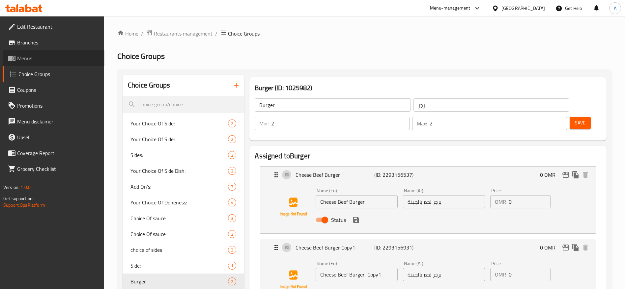
click at [34, 59] on span "Menus" at bounding box center [58, 58] width 82 height 8
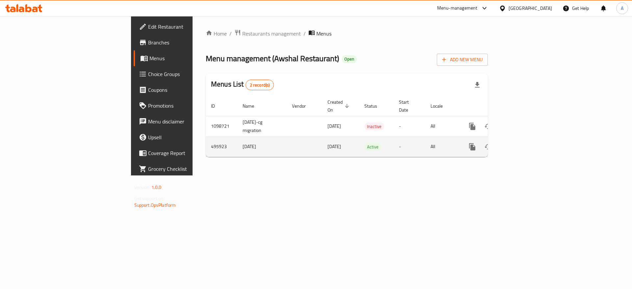
click at [524, 143] on icon "enhanced table" at bounding box center [520, 147] width 8 height 8
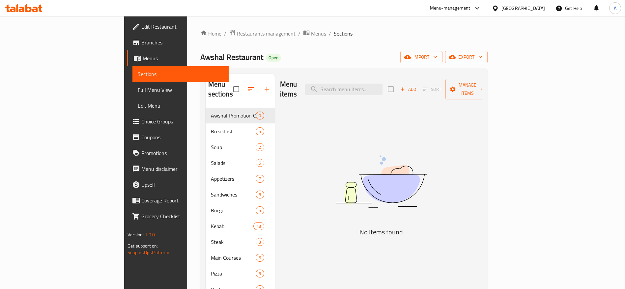
click at [417, 86] on span "Add" at bounding box center [408, 90] width 18 height 8
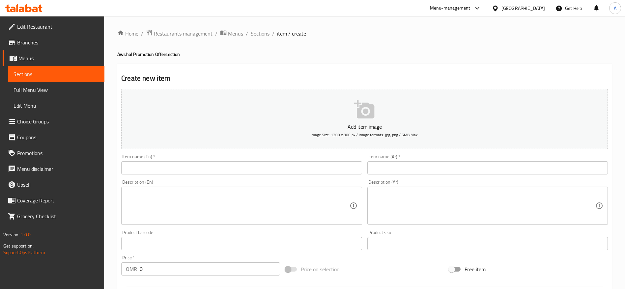
click at [280, 170] on input "text" at bounding box center [241, 167] width 240 height 13
